Goal: Transaction & Acquisition: Purchase product/service

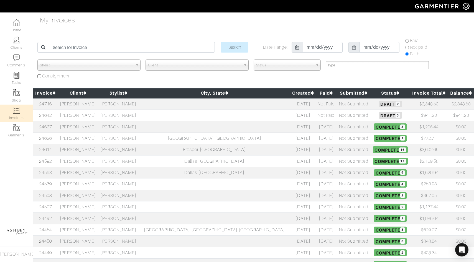
select select
click at [138, 104] on td "[PERSON_NAME]" at bounding box center [118, 104] width 40 height 12
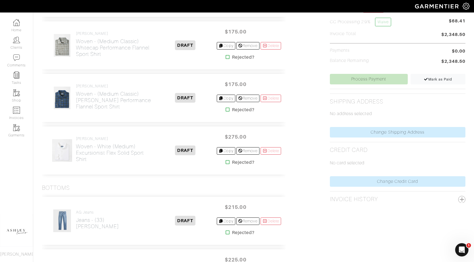
scroll to position [186, 0]
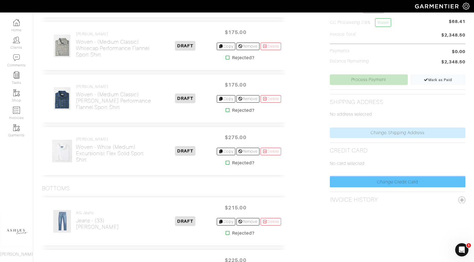
click at [368, 184] on link "Change Credit Card" at bounding box center [397, 182] width 135 height 11
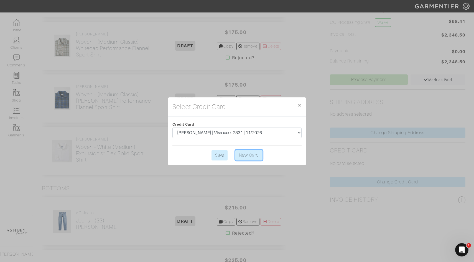
click at [251, 155] on link "New Card" at bounding box center [248, 155] width 27 height 11
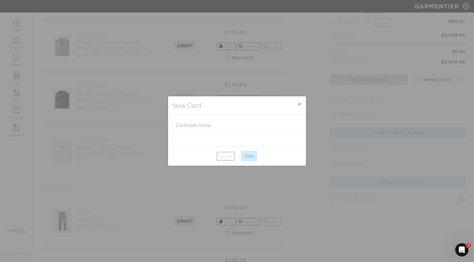
click at [200, 127] on input "text" at bounding box center [237, 125] width 122 height 5
type input "Jamie Wagner"
click at [225, 125] on input "Jamie Wagner" at bounding box center [237, 125] width 122 height 5
click at [192, 144] on div at bounding box center [236, 140] width 129 height 11
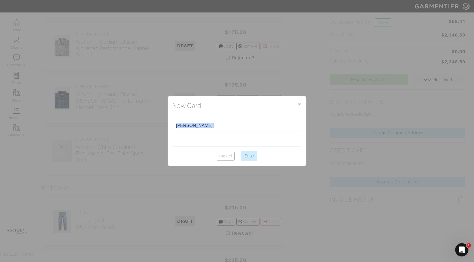
click at [192, 144] on div at bounding box center [236, 140] width 129 height 11
click at [228, 130] on div "Jamie Wagner" at bounding box center [236, 125] width 129 height 11
click at [222, 106] on div "New Card × Close" at bounding box center [237, 105] width 138 height 19
click at [247, 157] on input "Save" at bounding box center [249, 156] width 16 height 11
type input "Saving..."
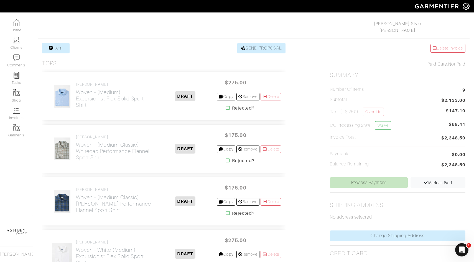
scroll to position [82, 0]
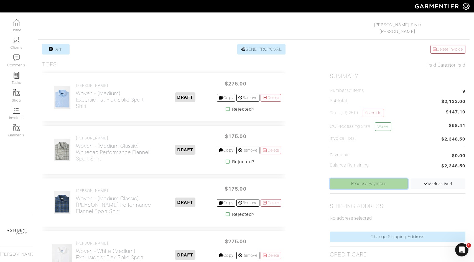
click at [349, 186] on link "Process Payment" at bounding box center [369, 184] width 78 height 11
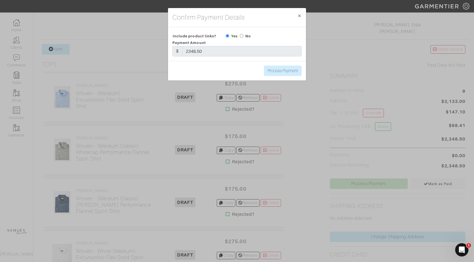
click at [243, 35] on input "radio" at bounding box center [242, 36] width 4 height 4
radio input "true"
click at [275, 69] on input "Process Payment" at bounding box center [283, 71] width 38 height 11
type input "Process Payment"
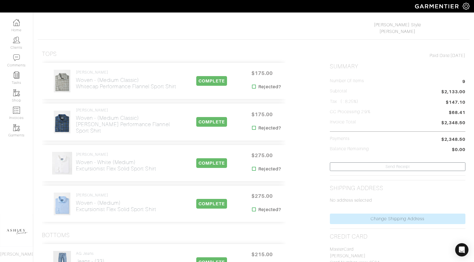
scroll to position [0, 0]
